Goal: Communication & Community: Answer question/provide support

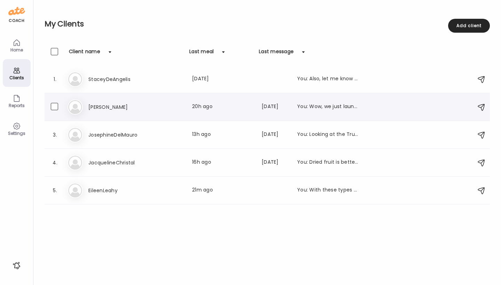
click at [95, 102] on div "Me [PERSON_NAME] Last meal: 20h ago Last message: [DATE] You: Wow, we just laun…" at bounding box center [267, 106] width 401 height 15
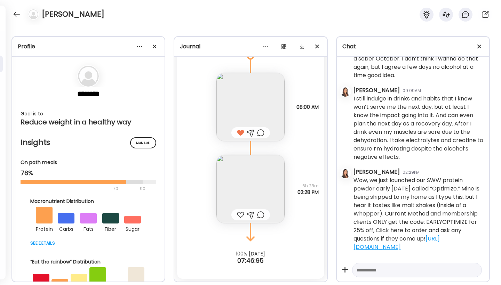
scroll to position [2900, 0]
click at [249, 194] on img at bounding box center [250, 189] width 68 height 68
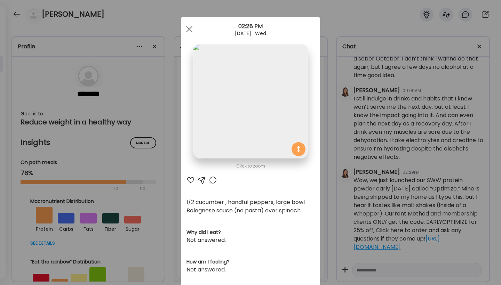
click at [187, 180] on div at bounding box center [190, 180] width 8 height 8
click at [186, 31] on div at bounding box center [189, 29] width 14 height 14
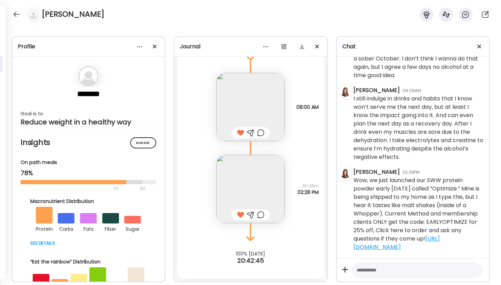
click at [380, 271] on textarea at bounding box center [410, 270] width 108 height 8
type textarea "**********"
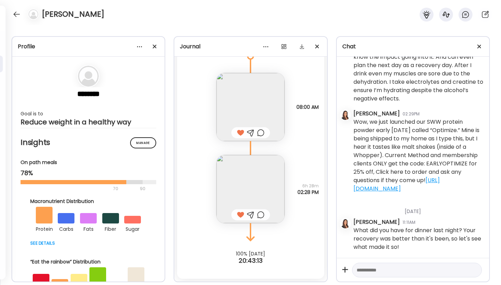
scroll to position [2959, 0]
click at [19, 16] on div at bounding box center [16, 14] width 11 height 11
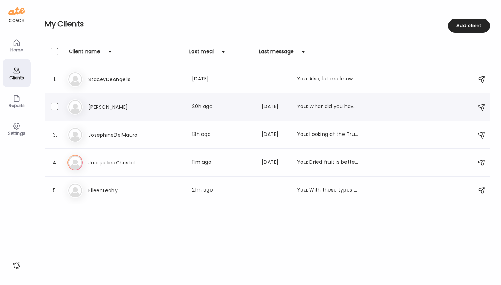
click at [97, 107] on h3 "[PERSON_NAME]" at bounding box center [118, 107] width 61 height 8
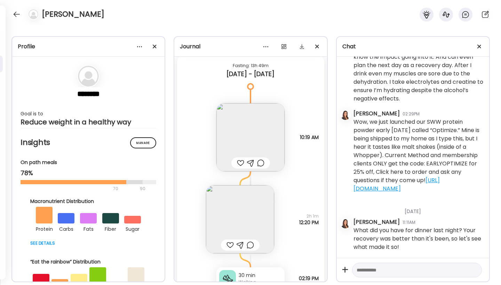
scroll to position [4379, 0]
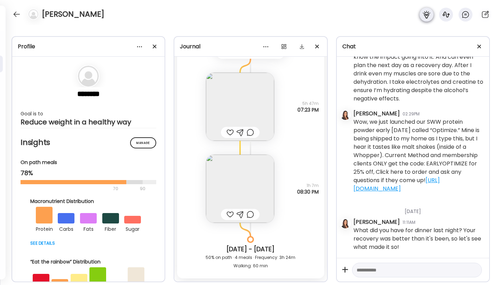
click at [430, 15] on icon at bounding box center [426, 14] width 8 height 8
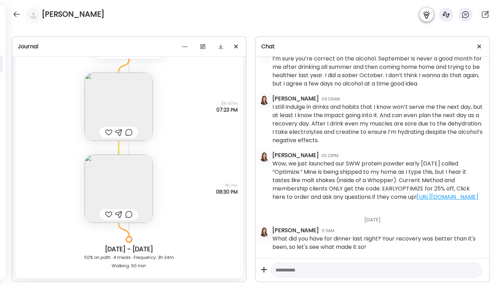
scroll to position [2383, 0]
click at [465, 12] on icon at bounding box center [465, 14] width 8 height 8
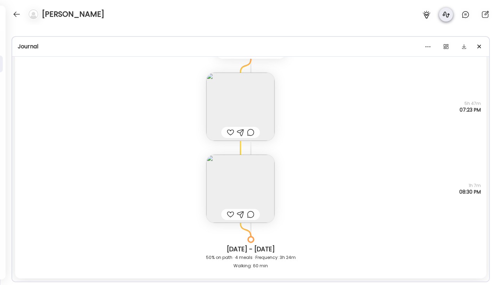
click at [440, 13] on div at bounding box center [446, 15] width 14 height 14
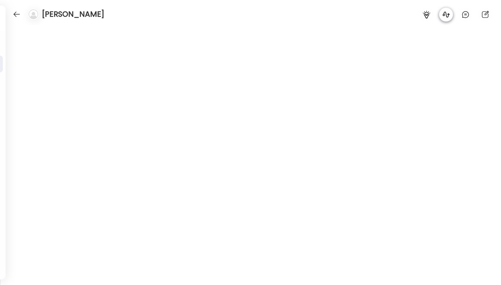
scroll to position [3746, 0]
click at [427, 14] on icon at bounding box center [426, 15] width 7 height 8
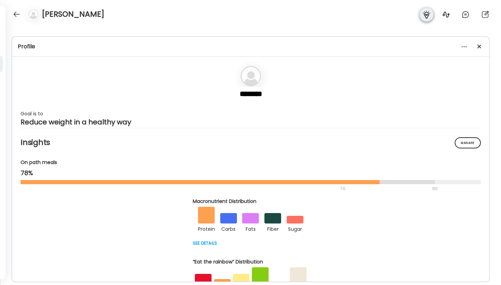
click at [427, 14] on icon at bounding box center [426, 15] width 7 height 8
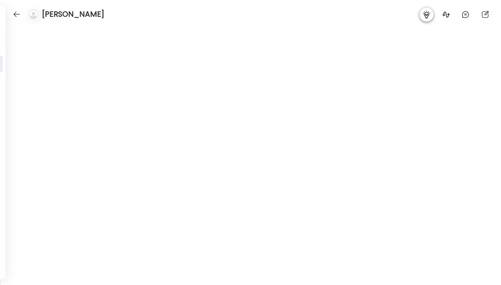
click at [427, 14] on icon at bounding box center [426, 15] width 7 height 8
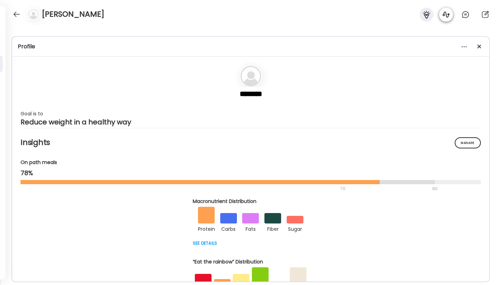
click at [448, 18] on icon at bounding box center [446, 14] width 8 height 8
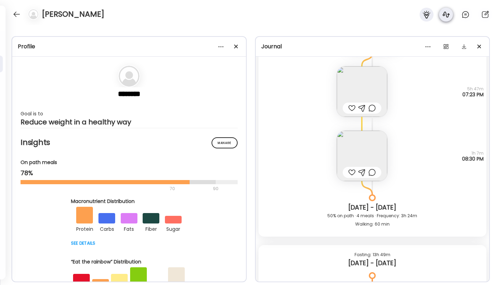
scroll to position [4378, 0]
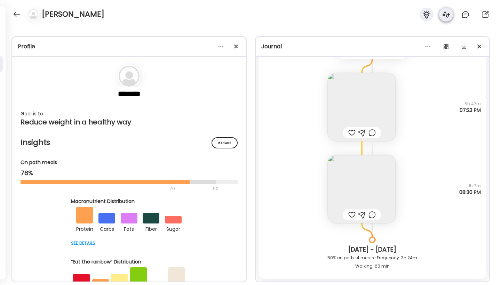
click at [448, 18] on icon at bounding box center [446, 14] width 8 height 8
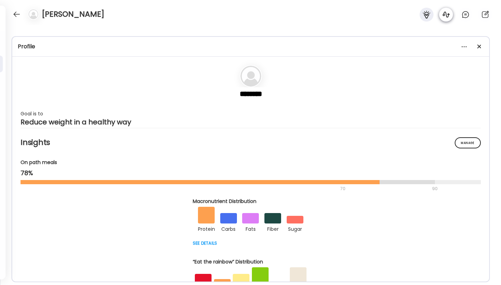
scroll to position [3746, 0]
click at [448, 18] on icon at bounding box center [446, 14] width 8 height 8
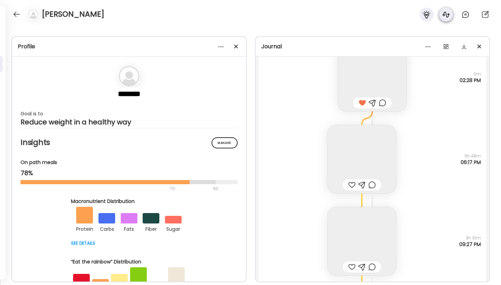
scroll to position [4378, 0]
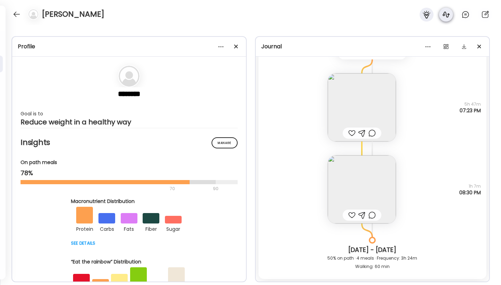
click at [448, 18] on icon at bounding box center [446, 14] width 8 height 8
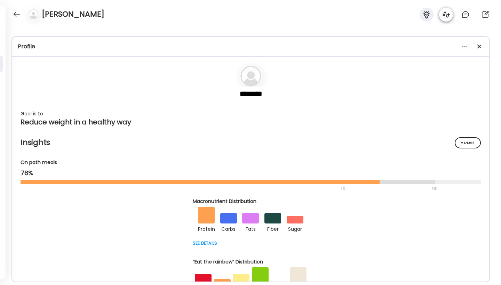
scroll to position [3746, 0]
click at [470, 15] on div at bounding box center [465, 15] width 14 height 14
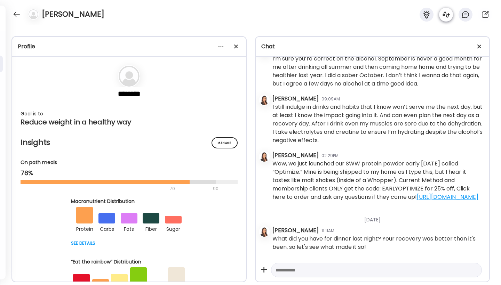
click at [442, 14] on icon at bounding box center [446, 14] width 8 height 8
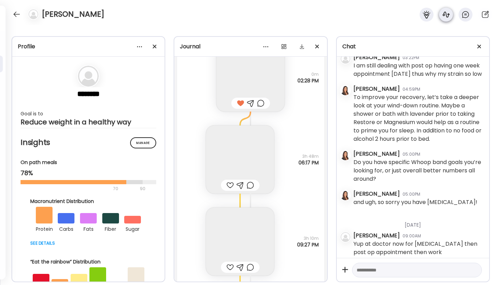
scroll to position [4377, 0]
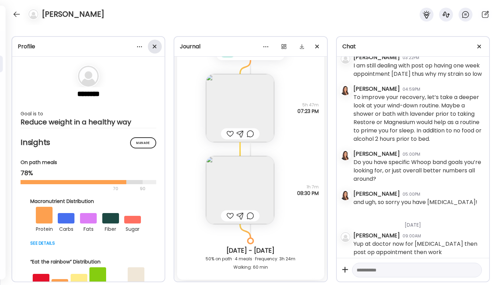
click at [156, 46] on div at bounding box center [155, 47] width 14 height 14
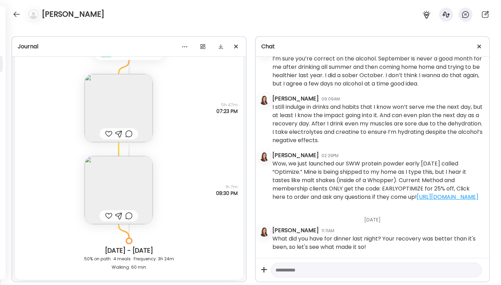
click at [321, 269] on textarea at bounding box center [370, 270] width 190 height 8
type textarea "**********"
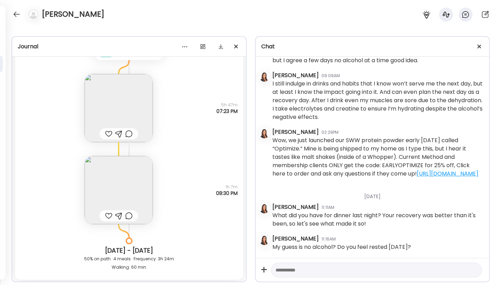
scroll to position [2406, 0]
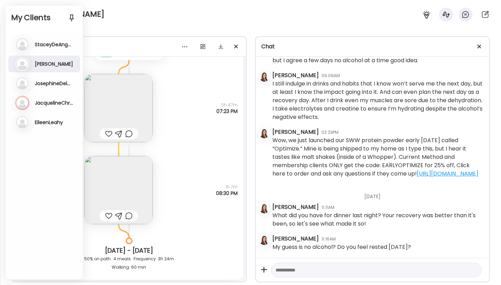
click at [37, 104] on h3 "JacquelineChristal" at bounding box center [54, 103] width 39 height 6
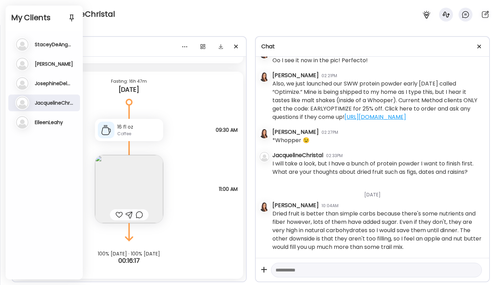
scroll to position [1271, 0]
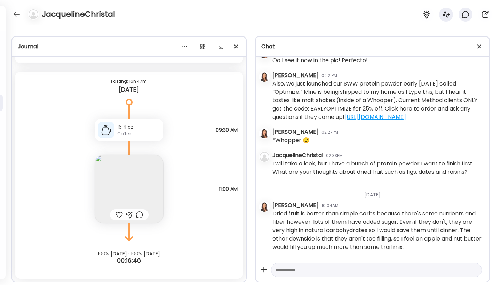
click at [115, 199] on img at bounding box center [129, 189] width 68 height 68
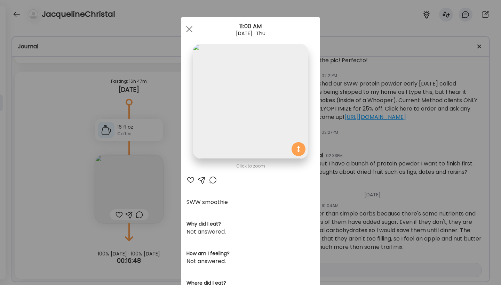
click at [117, 215] on div "Ate Coach Dashboard Wahoo! It’s official Take a moment to set up your Coach Pro…" at bounding box center [250, 142] width 501 height 285
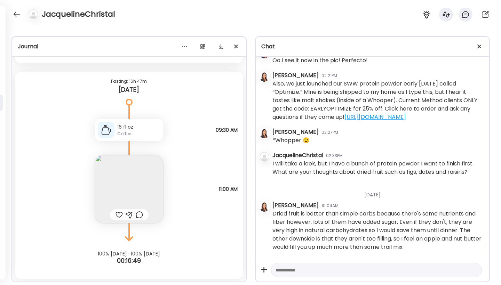
click at [117, 216] on div at bounding box center [118, 215] width 7 height 8
click at [127, 216] on div at bounding box center [129, 215] width 7 height 8
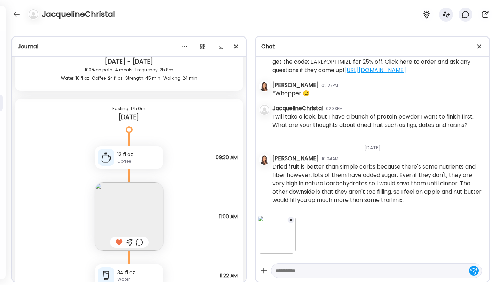
scroll to position [1746, 0]
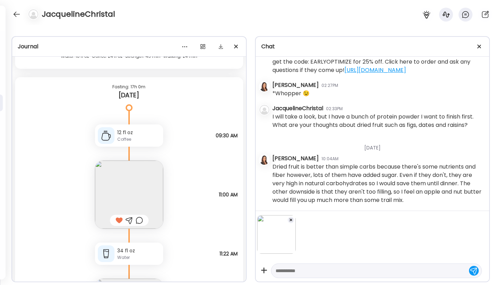
click at [342, 270] on textarea at bounding box center [370, 271] width 190 height 8
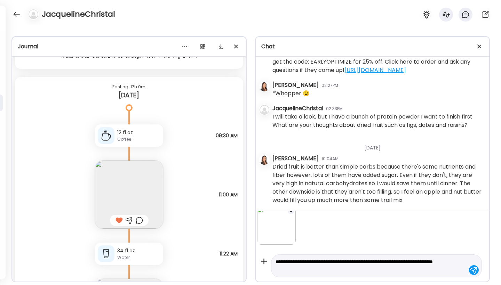
scroll to position [9, 0]
type textarea "**********"
click at [469, 273] on div at bounding box center [474, 270] width 10 height 10
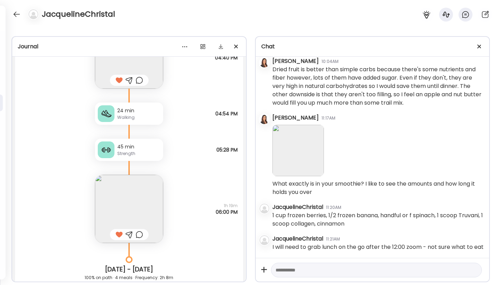
scroll to position [1604, 0]
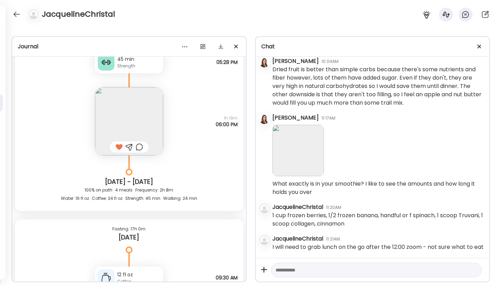
click at [296, 269] on textarea at bounding box center [370, 270] width 190 height 8
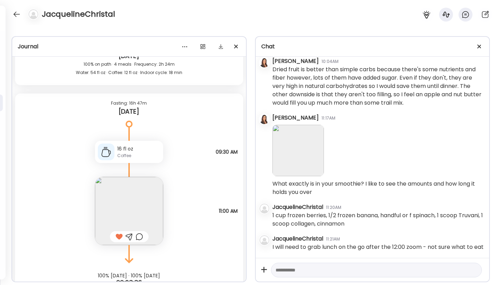
scroll to position [2319, 0]
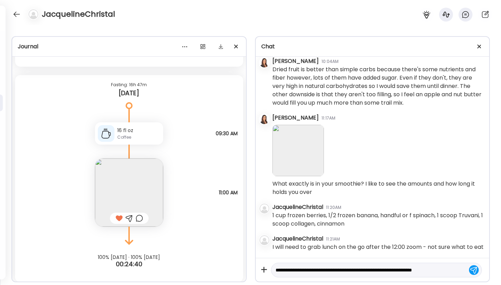
click at [402, 270] on textarea "**********" at bounding box center [370, 270] width 190 height 8
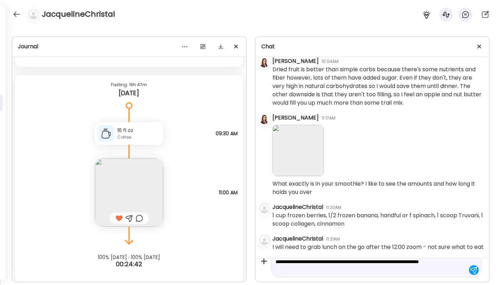
scroll to position [8, 0]
click at [402, 272] on textarea "**********" at bounding box center [370, 266] width 190 height 17
type textarea "**********"
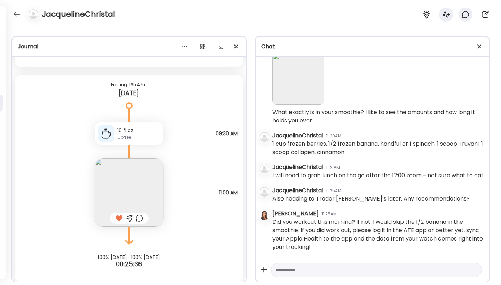
scroll to position [1496, 0]
click at [355, 272] on textarea at bounding box center [370, 270] width 190 height 8
click at [353, 270] on textarea "**********" at bounding box center [370, 257] width 190 height 33
click at [399, 270] on textarea "**********" at bounding box center [370, 257] width 190 height 33
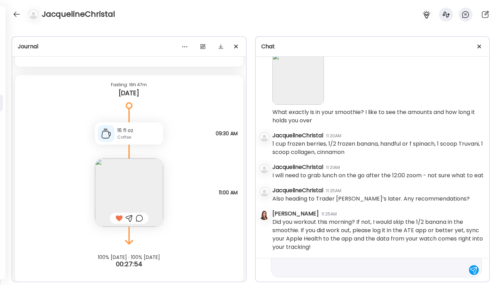
scroll to position [41, 0]
type textarea "**********"
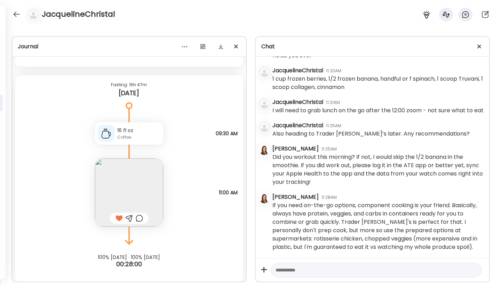
scroll to position [1561, 0]
click at [316, 272] on textarea at bounding box center [370, 270] width 190 height 8
click at [265, 269] on icon at bounding box center [264, 270] width 14 height 14
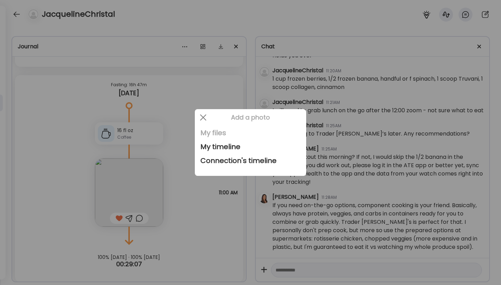
click at [223, 133] on div "My files" at bounding box center [250, 133] width 100 height 14
click at [202, 116] on div at bounding box center [203, 118] width 14 height 14
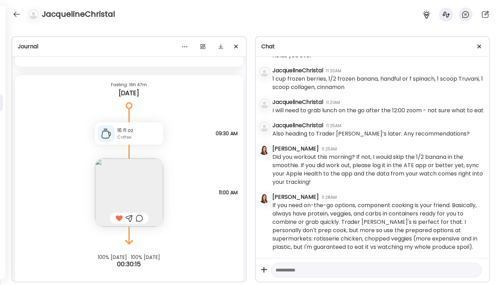
click at [337, 273] on textarea at bounding box center [370, 270] width 190 height 8
type textarea "**********"
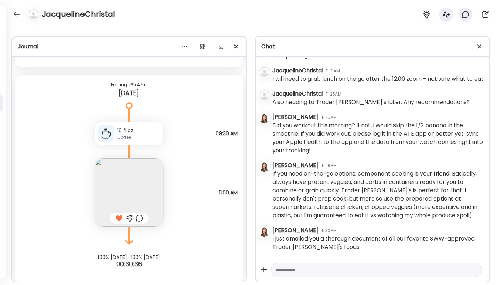
scroll to position [1592, 0]
click at [137, 26] on div "**********" at bounding box center [250, 155] width 501 height 260
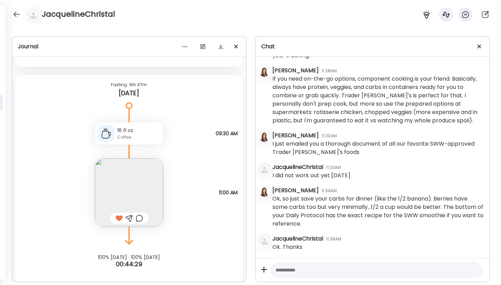
scroll to position [1687, 0]
click at [13, 14] on div at bounding box center [16, 14] width 11 height 11
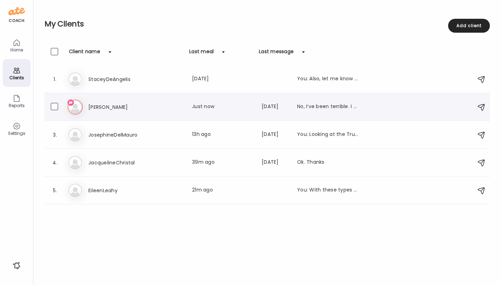
click at [83, 109] on div "Me [PERSON_NAME] Last meal: Just now Last message: [DATE] No, I’ve been terribl…" at bounding box center [267, 106] width 401 height 15
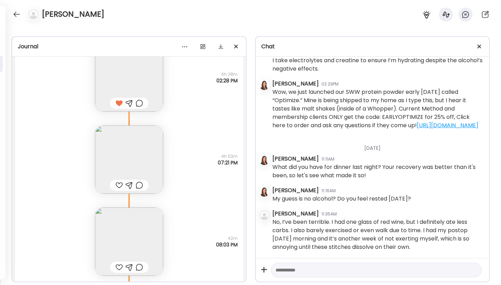
scroll to position [6375, 0]
click at [138, 169] on img at bounding box center [129, 164] width 68 height 68
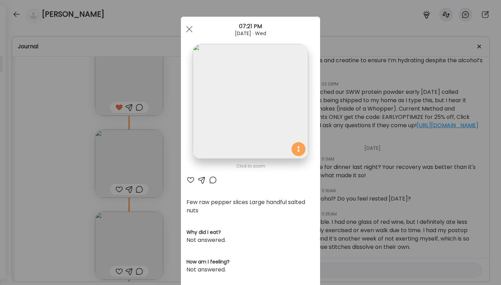
click at [189, 179] on div at bounding box center [190, 180] width 8 height 8
click at [186, 29] on span at bounding box center [189, 29] width 6 height 6
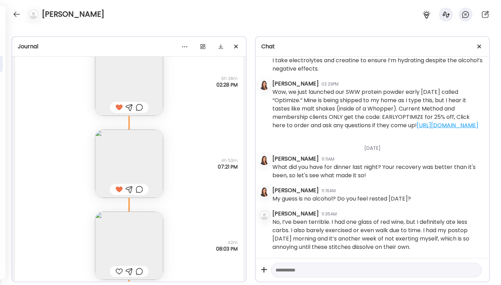
click at [127, 231] on img at bounding box center [129, 246] width 68 height 68
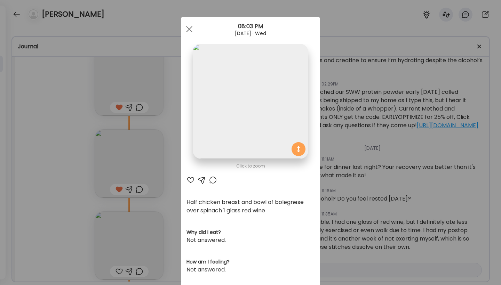
click at [187, 179] on div at bounding box center [190, 180] width 8 height 8
click at [157, 227] on div "Ate Coach Dashboard Wahoo! It’s official Take a moment to set up your Coach Pro…" at bounding box center [250, 142] width 501 height 285
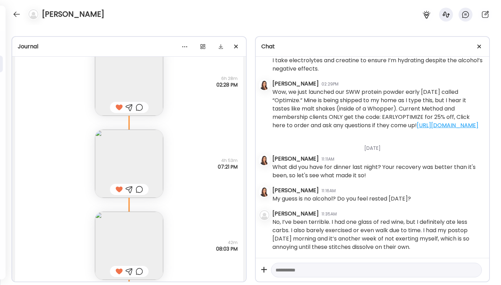
click at [166, 252] on div "Half chicken breast and bowl of bolegnese over spinach 1 glass red wine Questio…" at bounding box center [129, 239] width 228 height 82
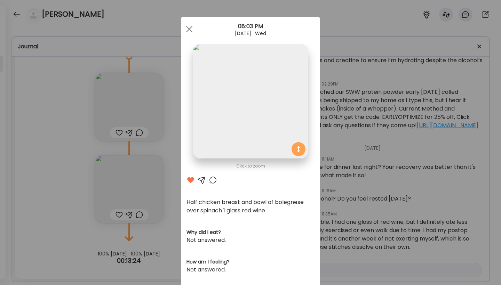
scroll to position [6685, 0]
click at [186, 26] on div at bounding box center [189, 29] width 14 height 14
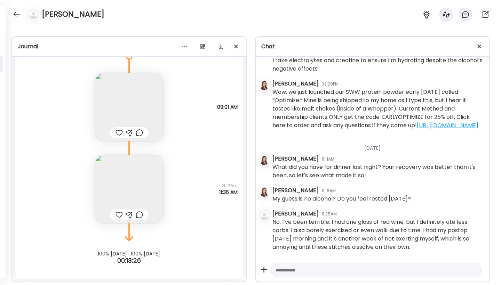
click at [117, 133] on div at bounding box center [118, 133] width 7 height 8
click at [118, 202] on img at bounding box center [129, 189] width 68 height 68
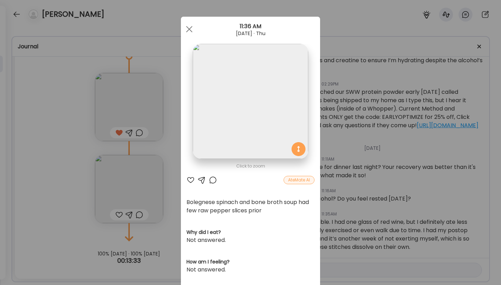
click at [117, 213] on div "Ate Coach Dashboard Wahoo! It’s official Take a moment to set up your Coach Pro…" at bounding box center [250, 142] width 501 height 285
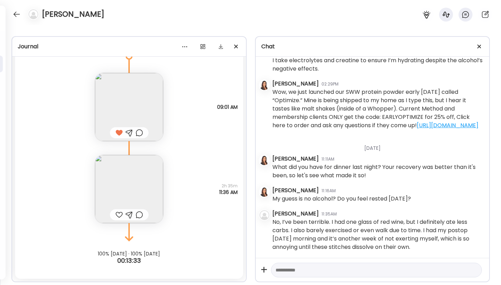
click at [117, 213] on div at bounding box center [118, 215] width 7 height 8
click at [334, 271] on textarea at bounding box center [370, 270] width 190 height 8
type textarea "**********"
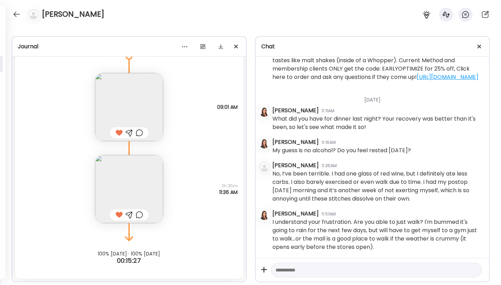
scroll to position [2503, 0]
click at [318, 271] on textarea at bounding box center [370, 270] width 190 height 8
type textarea "*"
type textarea "**********"
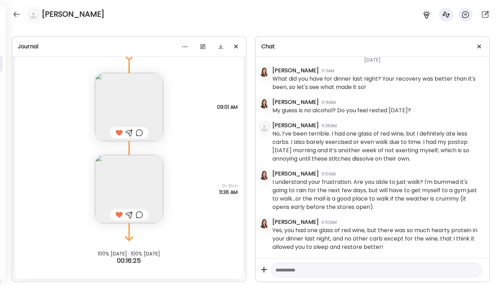
scroll to position [2543, 0]
click at [295, 266] on textarea at bounding box center [370, 270] width 190 height 8
click at [173, 168] on div "Bolegnese spinach and bone broth soup had few raw pepper slices prior Questions…" at bounding box center [129, 182] width 228 height 82
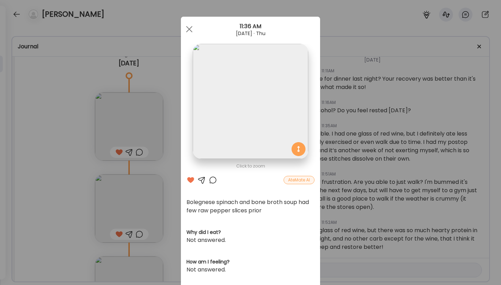
scroll to position [6246, 0]
click at [132, 194] on div "Ate Coach Dashboard Wahoo! It’s official Take a moment to set up your Coach Pro…" at bounding box center [250, 142] width 501 height 285
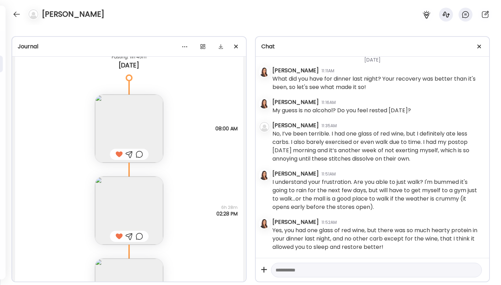
click at [132, 194] on img at bounding box center [129, 211] width 68 height 68
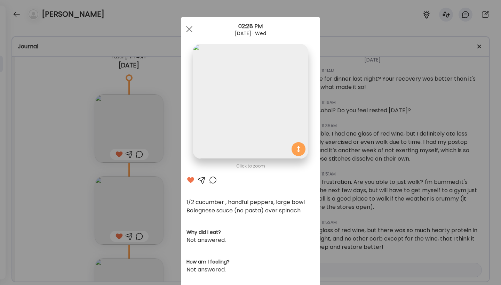
click at [76, 211] on div "Ate Coach Dashboard Wahoo! It’s official Take a moment to set up your Coach Pro…" at bounding box center [250, 142] width 501 height 285
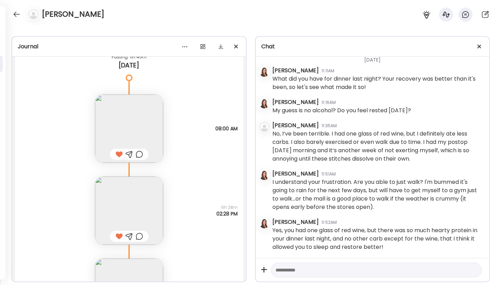
click at [179, 248] on div "Few raw pepper slices Large handful salted nuts Questions not answered 4h 53m 0…" at bounding box center [129, 286] width 228 height 82
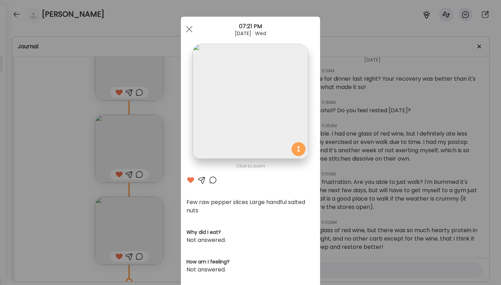
scroll to position [6396, 0]
click at [128, 139] on div "Ate Coach Dashboard Wahoo! It’s official Take a moment to set up your Coach Pro…" at bounding box center [250, 142] width 501 height 285
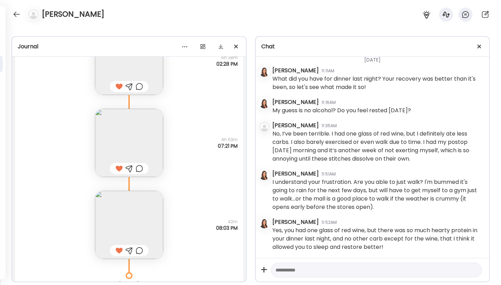
click at [306, 273] on textarea at bounding box center [370, 270] width 190 height 8
type textarea "**********"
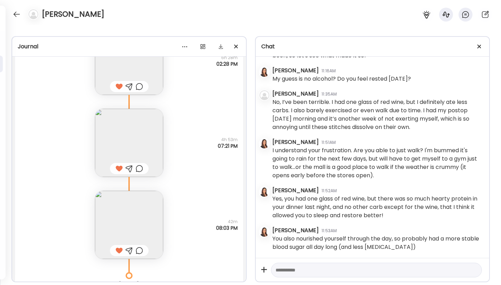
scroll to position [2574, 0]
click at [358, 272] on textarea at bounding box center [370, 270] width 190 height 8
click at [426, 266] on textarea "**********" at bounding box center [370, 261] width 190 height 25
click at [427, 261] on textarea "**********" at bounding box center [370, 261] width 190 height 25
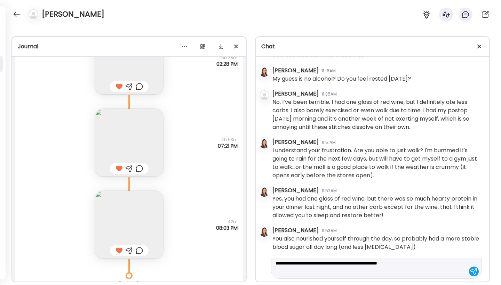
scroll to position [15, 0]
click at [399, 274] on textarea "**********" at bounding box center [370, 263] width 190 height 25
type textarea "**********"
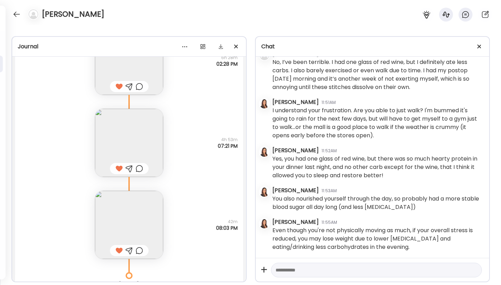
scroll to position [2614, 0]
